Goal: Complete application form

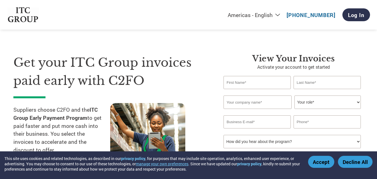
scroll to position [28, 0]
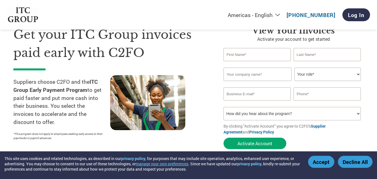
click at [244, 54] on input "text" at bounding box center [256, 54] width 67 height 13
type input "[PERSON_NAME]"
click at [298, 55] on input "text" at bounding box center [326, 54] width 67 height 13
type input "V"
click at [259, 76] on input "text" at bounding box center [257, 73] width 68 height 13
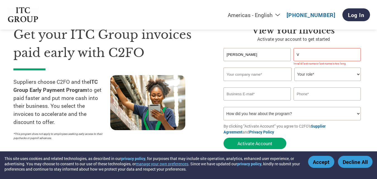
paste input "KORE MECHATRONICS PRIVATE LIMITED"
type input "KORE MECHATRONICS PRIVATE LIMITED"
click at [326, 57] on input "V" at bounding box center [326, 54] width 67 height 13
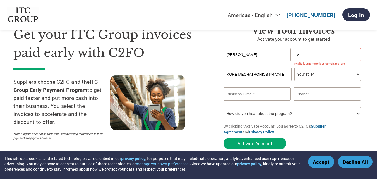
click at [270, 52] on input "[PERSON_NAME]" at bounding box center [256, 54] width 67 height 13
type input "V"
click at [305, 56] on input "V" at bounding box center [326, 54] width 67 height 13
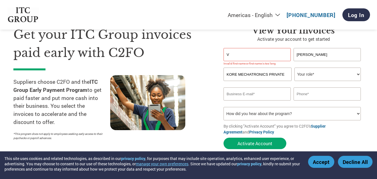
type input "[PERSON_NAME]"
click at [250, 57] on input "V" at bounding box center [256, 54] width 67 height 13
type input "V."
click at [316, 78] on select "Your role* CFO Controller Credit Manager Finance Director Treasurer CEO Preside…" at bounding box center [327, 73] width 66 height 13
select select "OTHER"
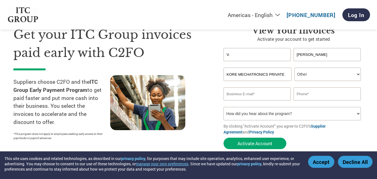
click at [294, 67] on select "Your role* CFO Controller Credit Manager Finance Director Treasurer CEO Preside…" at bounding box center [327, 73] width 66 height 13
click at [326, 76] on select "Your role* CFO Controller Credit Manager Finance Director Treasurer CEO Preside…" at bounding box center [327, 73] width 66 height 13
click at [294, 67] on select "Your role* CFO Controller Credit Manager Finance Director Treasurer CEO Preside…" at bounding box center [327, 73] width 66 height 13
click at [238, 94] on input "email" at bounding box center [256, 93] width 67 height 13
type input "[EMAIL_ADDRESS][DOMAIN_NAME]"
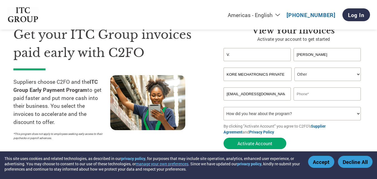
click at [314, 95] on input "text" at bounding box center [326, 93] width 67 height 13
type input "9840158512"
click at [286, 112] on select "How did you hear about the program? Received a letter Email Social Media Online…" at bounding box center [291, 113] width 137 height 13
select select "Email"
click at [223, 107] on select "How did you hear about the program? Received a letter Email Social Media Online…" at bounding box center [291, 113] width 137 height 13
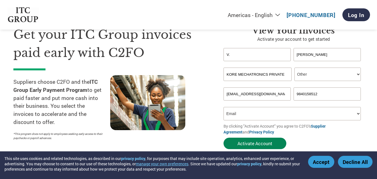
click at [256, 140] on button "Activate Account" at bounding box center [254, 143] width 63 height 11
